Goal: Task Accomplishment & Management: Use online tool/utility

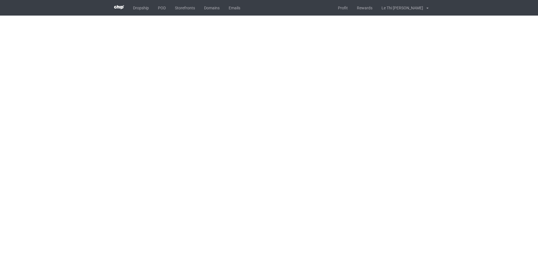
scroll to position [15, 0]
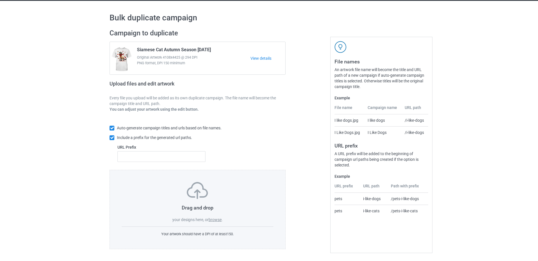
click at [219, 219] on label "browse" at bounding box center [214, 219] width 13 height 5
click at [0, 0] on input "browse" at bounding box center [0, 0] width 0 height 0
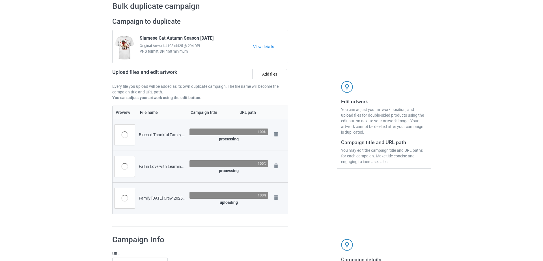
scroll to position [25, 0]
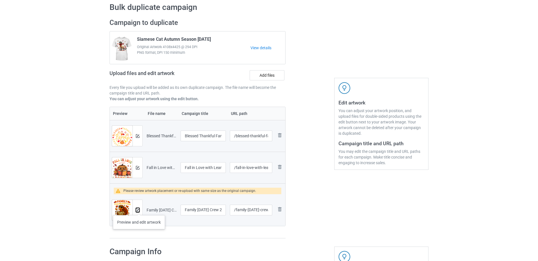
click at [139, 209] on img at bounding box center [138, 210] width 4 height 4
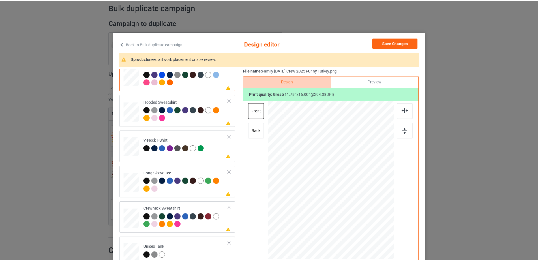
scroll to position [0, 0]
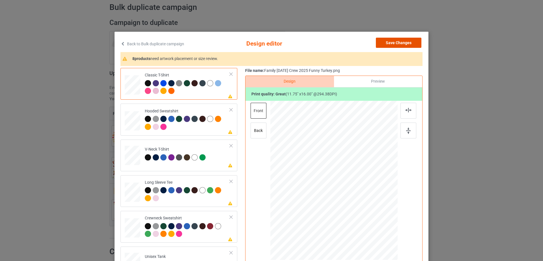
click at [411, 39] on button "Save Changes" at bounding box center [399, 43] width 46 height 10
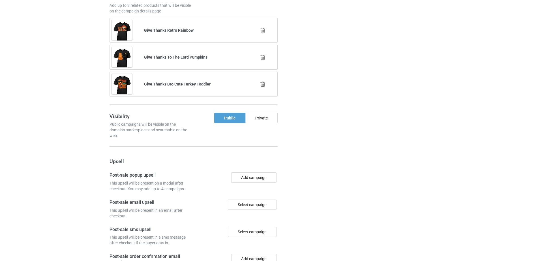
scroll to position [624, 0]
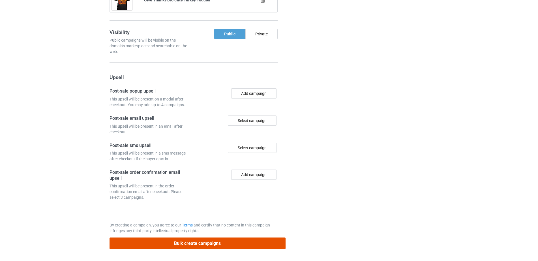
click at [184, 247] on button "Bulk create campaigns" at bounding box center [197, 243] width 176 height 12
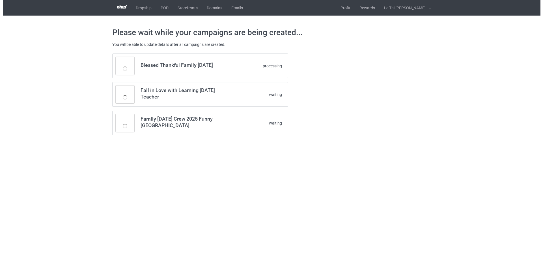
scroll to position [0, 0]
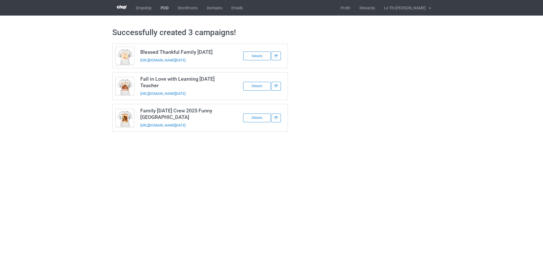
click at [165, 9] on link "POD" at bounding box center [164, 8] width 17 height 16
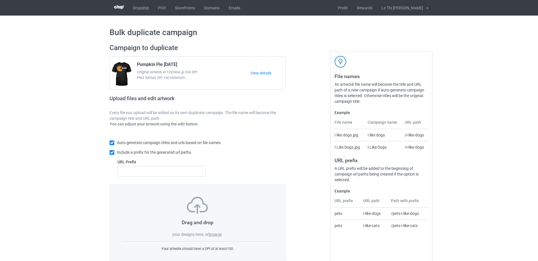
scroll to position [15, 0]
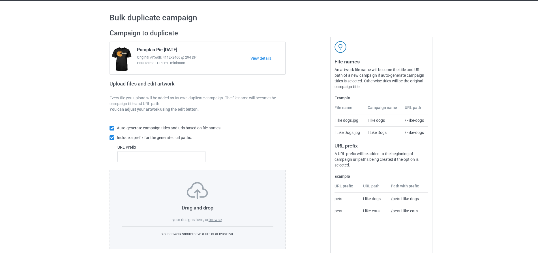
click at [217, 219] on label "browse" at bounding box center [214, 219] width 13 height 5
click at [0, 0] on input "browse" at bounding box center [0, 0] width 0 height 0
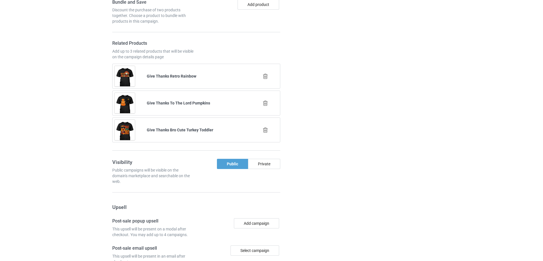
scroll to position [604, 0]
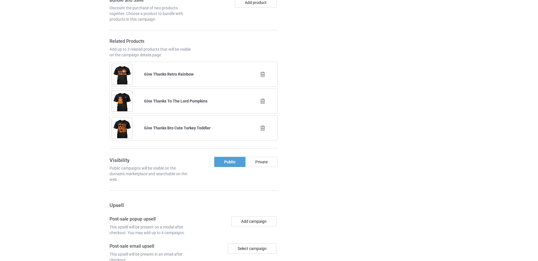
click at [261, 104] on icon at bounding box center [262, 101] width 7 height 6
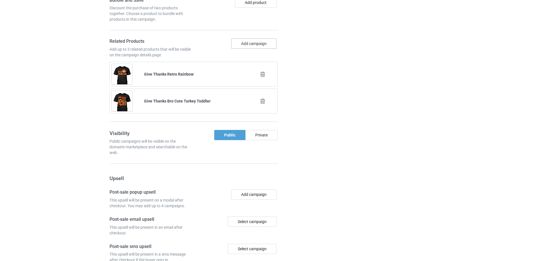
click at [240, 49] on button "Add campaign" at bounding box center [253, 43] width 45 height 10
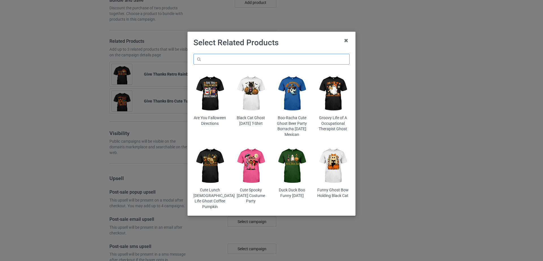
click at [208, 61] on input "text" at bounding box center [271, 59] width 156 height 11
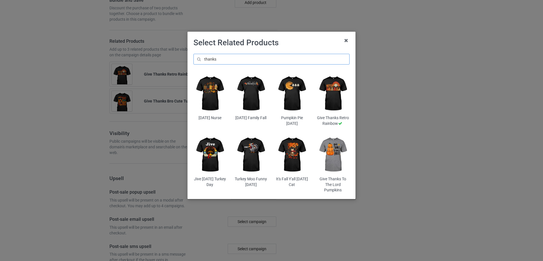
scroll to position [615, 0]
type input "thanks"
click at [260, 96] on img at bounding box center [251, 93] width 33 height 41
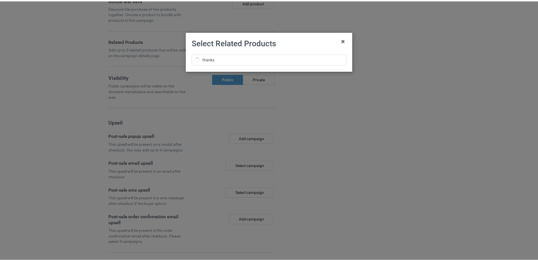
scroll to position [626, 0]
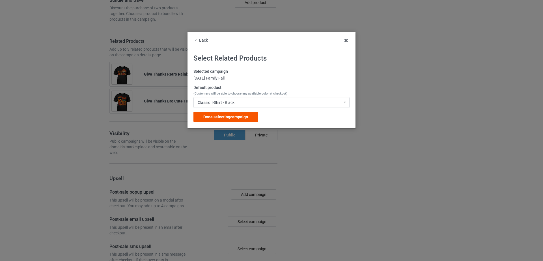
click at [220, 117] on span "Done selecting campaign" at bounding box center [225, 117] width 45 height 5
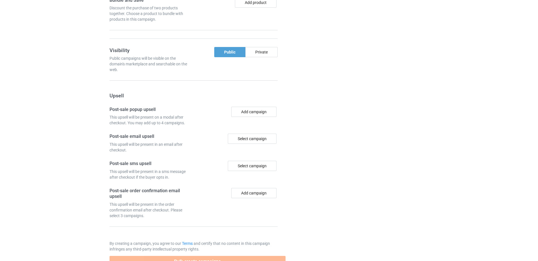
click at [372, 144] on div "Campaign details Details were duplicated from the original campaign. Any change…" at bounding box center [381, 25] width 102 height 492
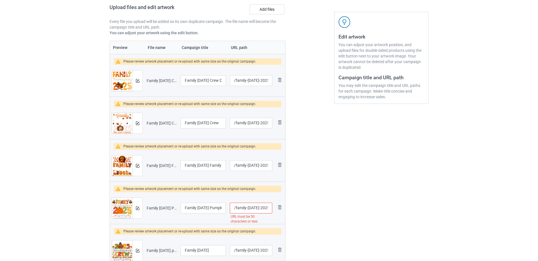
scroll to position [0, 69]
drag, startPoint x: 251, startPoint y: 209, endPoint x: 295, endPoint y: 207, distance: 43.6
click at [295, 207] on div "Campaign to duplicate Pumpkin Pie [DATE] Original Artwork 4112x2466 @ 294 DPI P…" at bounding box center [269, 158] width 327 height 419
drag, startPoint x: 255, startPoint y: 211, endPoint x: 253, endPoint y: 207, distance: 4.7
click at [255, 210] on input "/family-[DATE]-2025-pumpkin-[GEOGRAPHIC_DATA]-matching-t-shirt" at bounding box center [251, 208] width 42 height 11
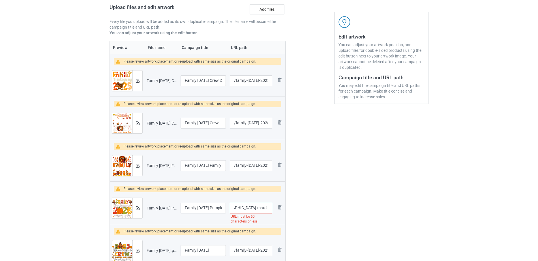
click at [250, 209] on input "/family-[DATE]-2025-pumpkin-[GEOGRAPHIC_DATA]-matching-t-shirt" at bounding box center [251, 208] width 42 height 11
drag, startPoint x: 240, startPoint y: 208, endPoint x: 284, endPoint y: 212, distance: 44.8
click at [283, 211] on tr "Preview and edit artwork Family [DATE] Pumpkin Turkey Matching T-Shirt.png Fami…" at bounding box center [197, 208] width 175 height 32
type input "/family-[DATE]-2025-pumpkin-[GEOGRAPHIC_DATA]"
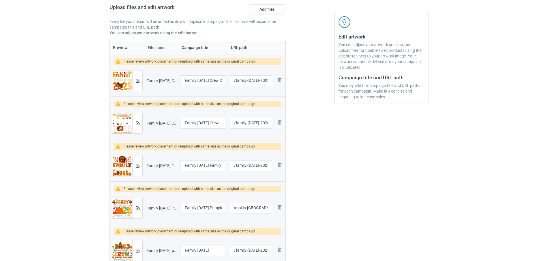
scroll to position [0, 0]
click at [310, 209] on div at bounding box center [309, 158] width 41 height 419
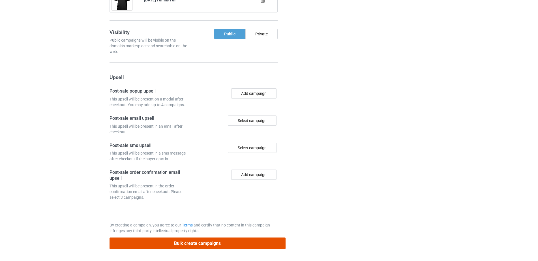
click at [218, 243] on button "Bulk create campaigns" at bounding box center [197, 243] width 176 height 12
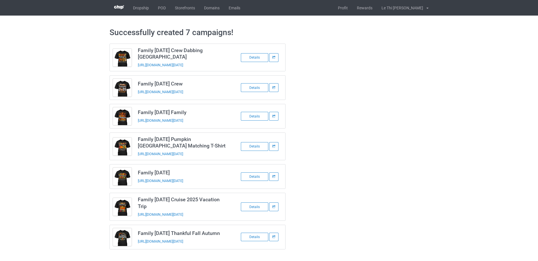
scroll to position [3, 0]
click at [162, 6] on link "POD" at bounding box center [161, 8] width 17 height 16
